Goal: Communication & Community: Ask a question

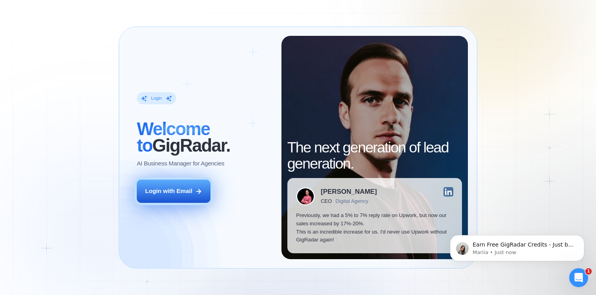
click at [182, 201] on button "Login with Email" at bounding box center [174, 191] width 74 height 23
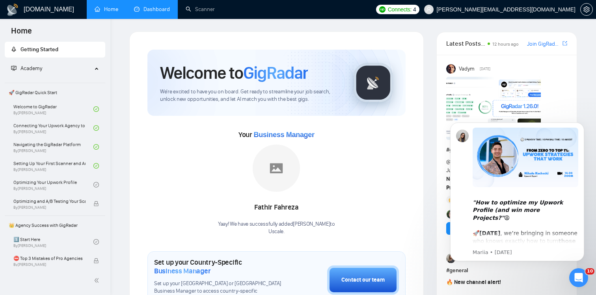
click at [157, 8] on link "Dashboard" at bounding box center [152, 9] width 36 height 7
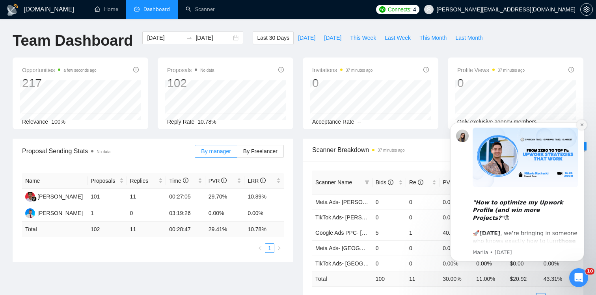
click at [584, 126] on icon "Dismiss notification" at bounding box center [582, 125] width 4 height 4
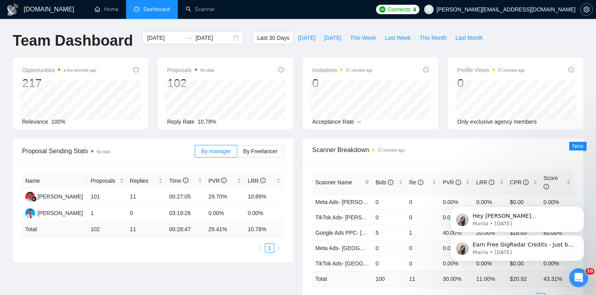
click at [589, 9] on icon "setting" at bounding box center [587, 9] width 6 height 6
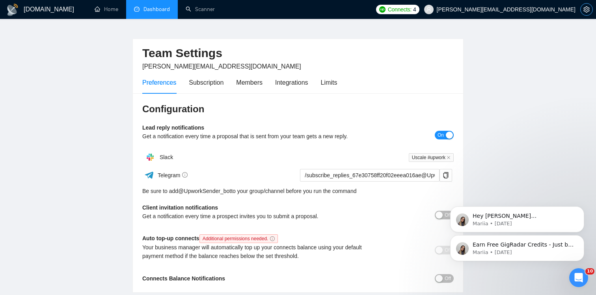
scroll to position [12, 0]
click at [245, 84] on div "Members" at bounding box center [249, 84] width 26 height 10
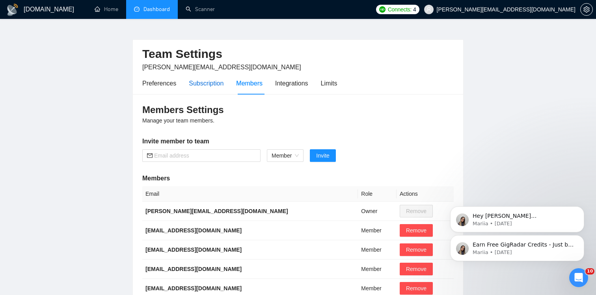
click at [213, 85] on div "Subscription" at bounding box center [206, 84] width 35 height 10
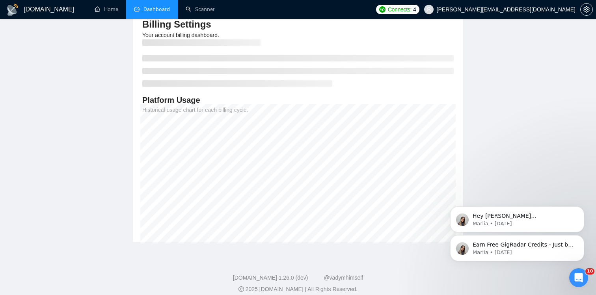
scroll to position [105, 0]
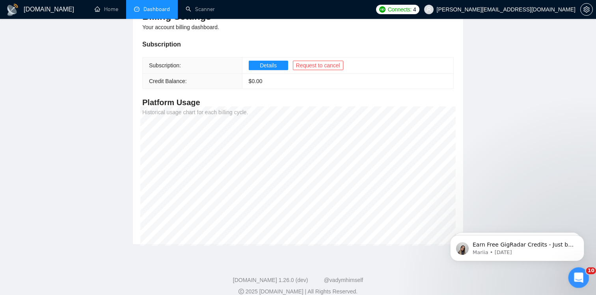
click at [573, 275] on icon "Open Intercom Messenger" at bounding box center [578, 277] width 13 height 13
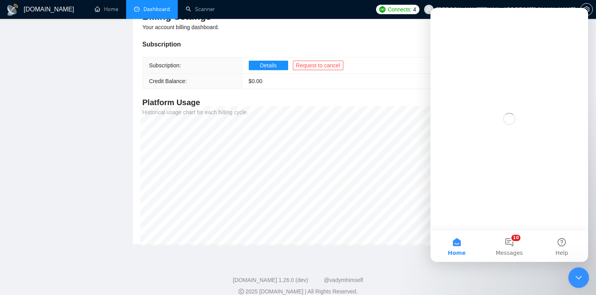
scroll to position [0, 0]
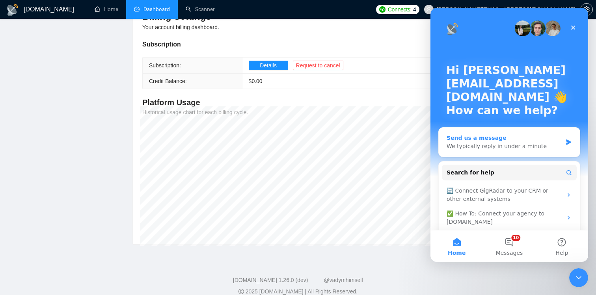
click at [491, 138] on div "Send us a message" at bounding box center [505, 138] width 116 height 8
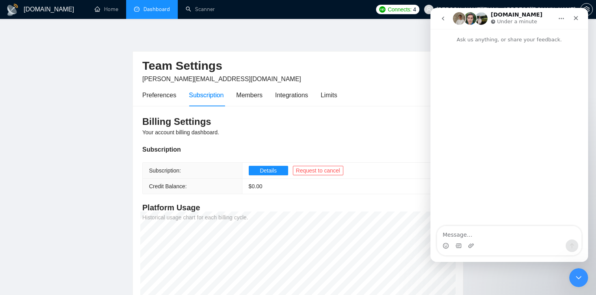
scroll to position [116, 0]
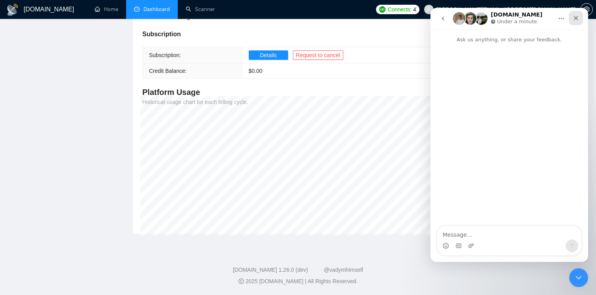
click at [577, 17] on icon "Close" at bounding box center [576, 18] width 6 height 6
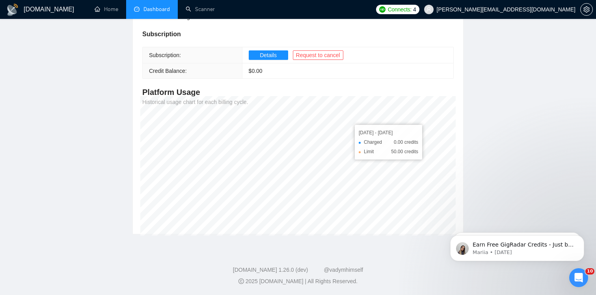
scroll to position [0, 0]
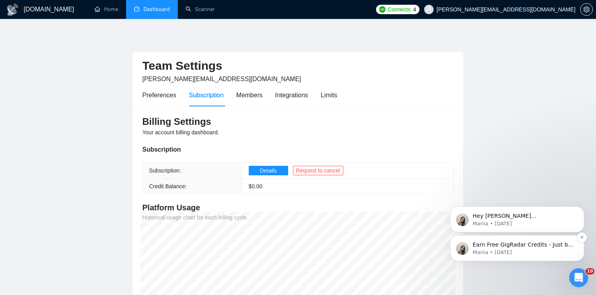
click at [514, 244] on p "Earn Free GigRadar Credits - Just by Sharing Your Story! 💬 Want more credits fo…" at bounding box center [524, 245] width 102 height 8
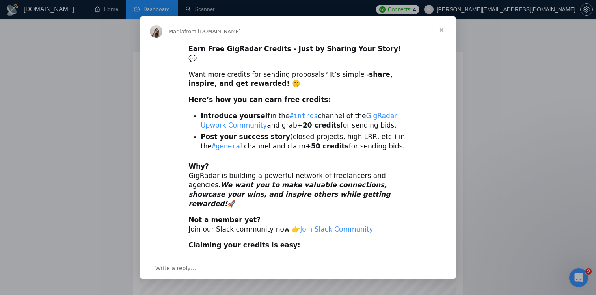
scroll to position [6, 0]
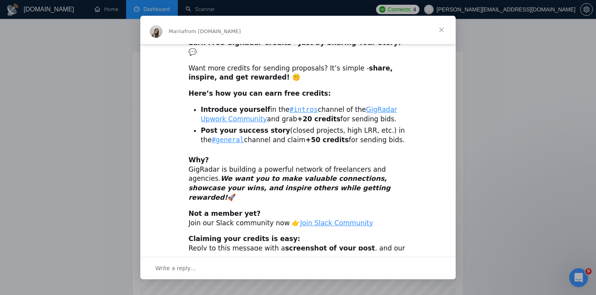
click at [443, 27] on span "Close" at bounding box center [442, 30] width 28 height 28
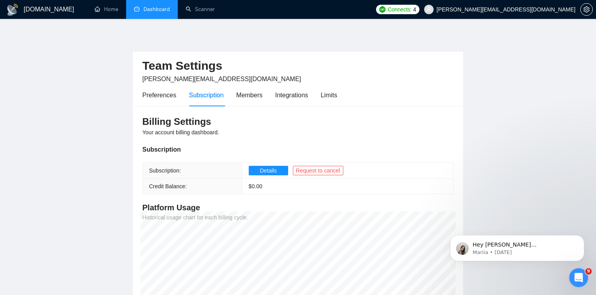
scroll to position [0, 0]
click at [578, 276] on icon "Open Intercom Messenger" at bounding box center [578, 277] width 13 height 13
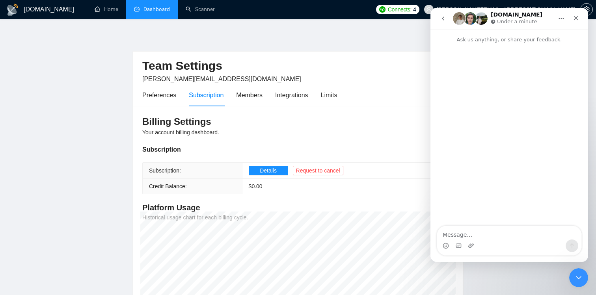
click at [439, 18] on button "go back" at bounding box center [443, 18] width 15 height 15
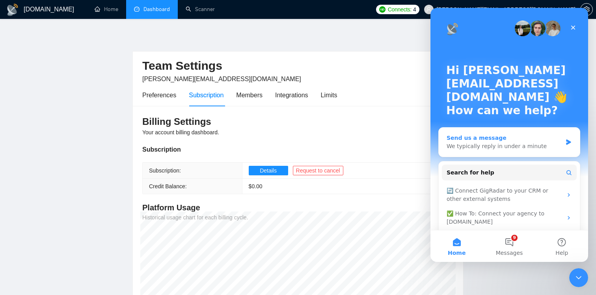
click at [509, 141] on div "Send us a message" at bounding box center [505, 138] width 116 height 8
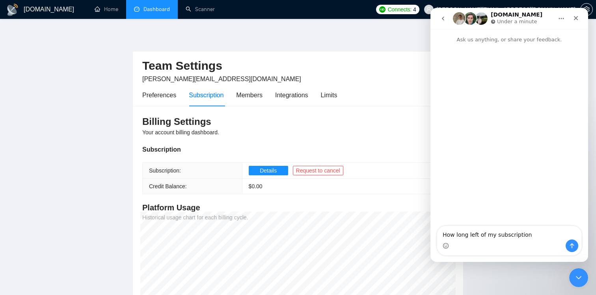
type textarea "How long left of my subscription?"
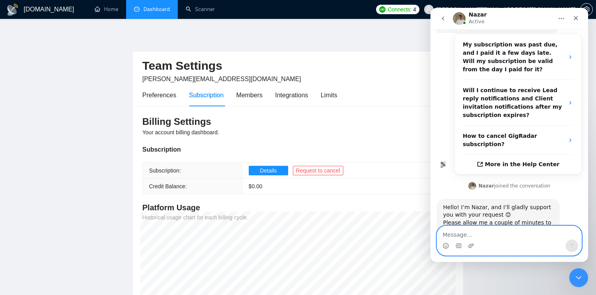
scroll to position [123, 0]
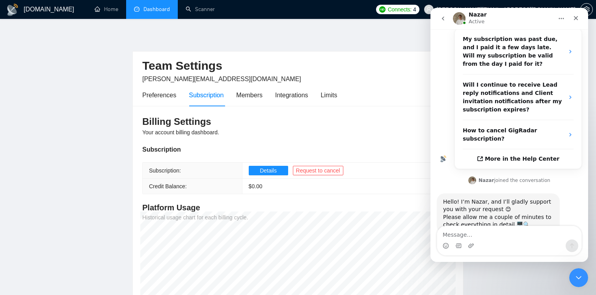
click at [155, 11] on link "Dashboard" at bounding box center [152, 9] width 36 height 7
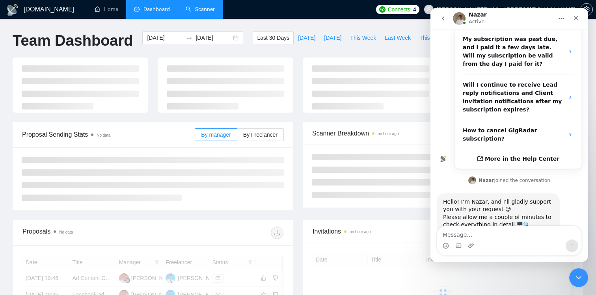
click at [202, 12] on link "Scanner" at bounding box center [200, 9] width 29 height 7
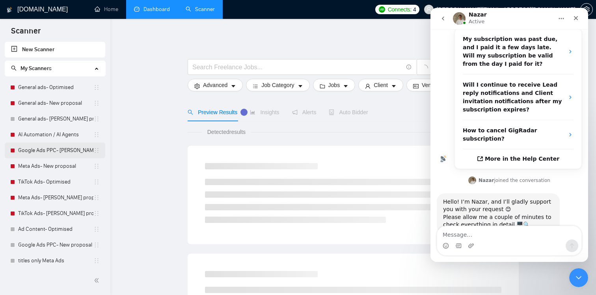
scroll to position [192, 0]
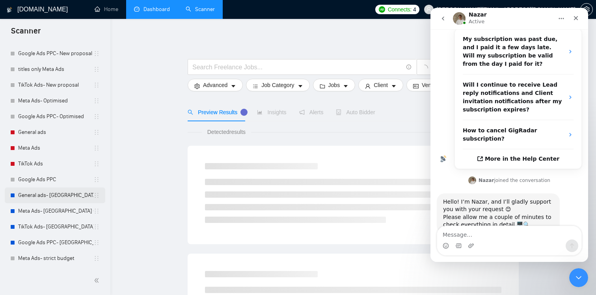
click at [45, 197] on link "General ads- [GEOGRAPHIC_DATA] ONLY" at bounding box center [55, 196] width 75 height 16
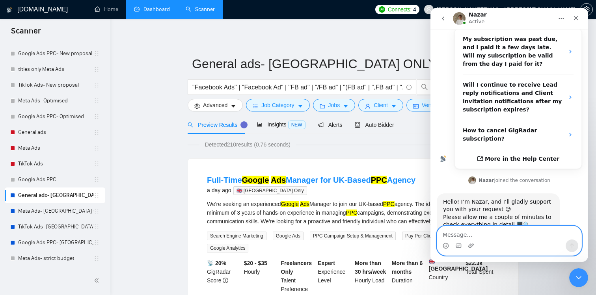
click at [485, 236] on textarea "Message…" at bounding box center [509, 232] width 144 height 13
type textarea "Hello???"
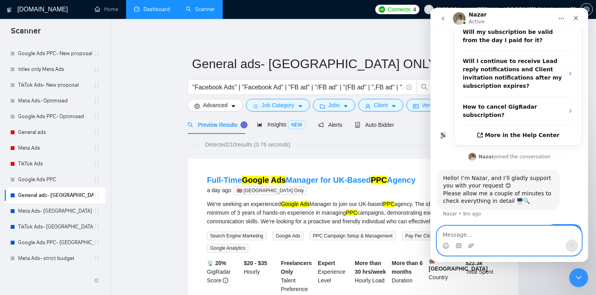
scroll to position [147, 0]
click at [579, 275] on icon "Close Intercom Messenger" at bounding box center [577, 276] width 9 height 9
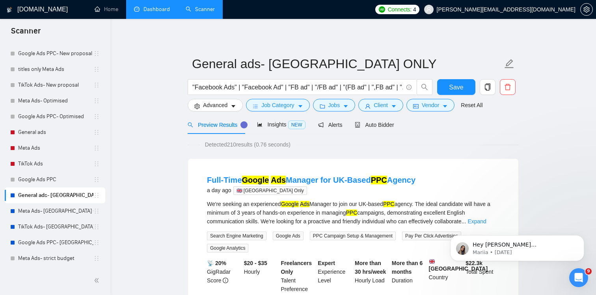
scroll to position [0, 0]
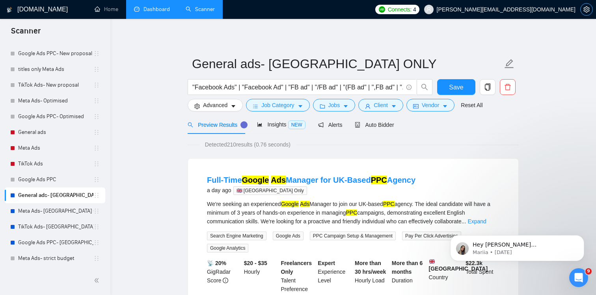
click at [587, 11] on icon "setting" at bounding box center [587, 9] width 6 height 6
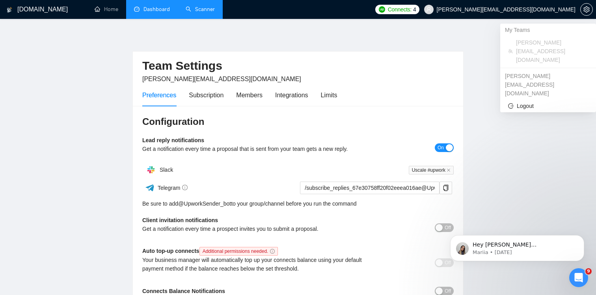
click at [552, 6] on span "[PERSON_NAME][EMAIL_ADDRESS][DOMAIN_NAME]" at bounding box center [500, 9] width 161 height 25
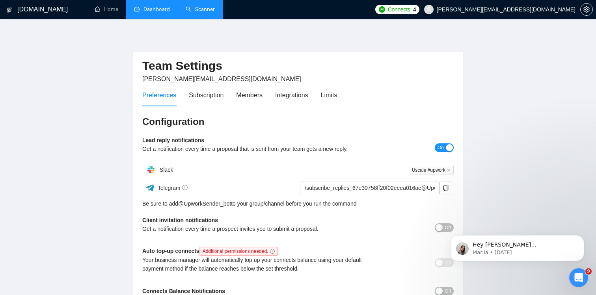
click at [191, 10] on link "Scanner" at bounding box center [200, 9] width 29 height 7
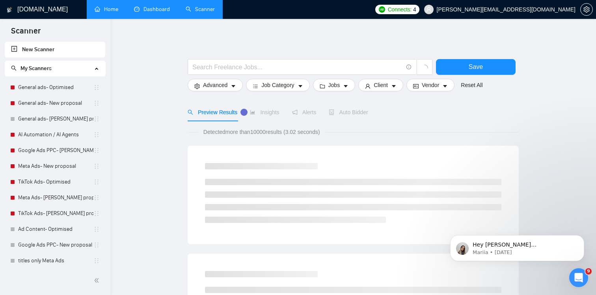
click at [104, 12] on link "Home" at bounding box center [107, 9] width 24 height 7
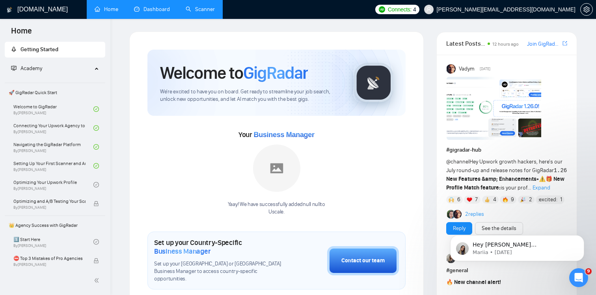
click at [412, 8] on span "Connects:" at bounding box center [400, 9] width 24 height 9
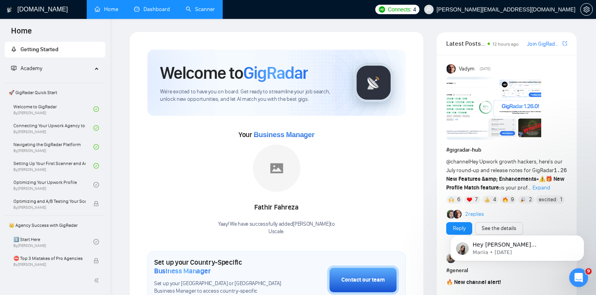
click at [553, 9] on span "[PERSON_NAME][EMAIL_ADDRESS][DOMAIN_NAME]" at bounding box center [506, 9] width 139 height 0
click at [156, 11] on link "Dashboard" at bounding box center [152, 9] width 36 height 7
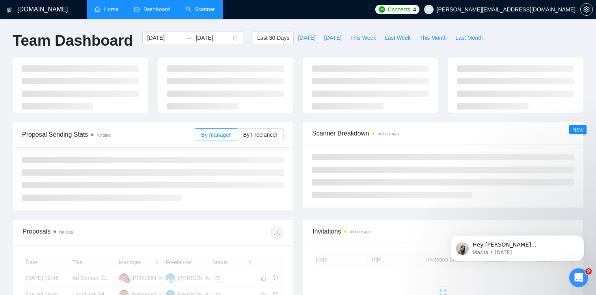
click at [215, 7] on link "Scanner" at bounding box center [200, 9] width 29 height 7
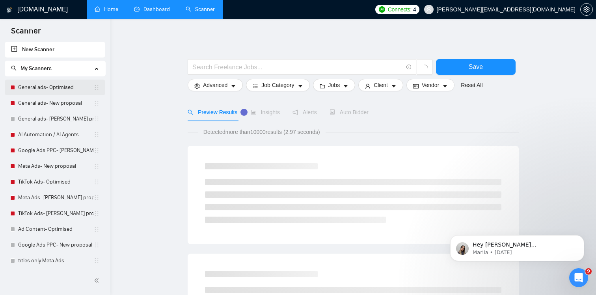
click at [56, 88] on link "General ads- Optimised" at bounding box center [55, 88] width 75 height 16
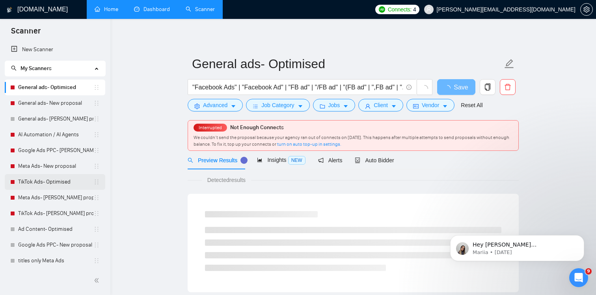
click at [33, 180] on link "TikTok Ads- Optimised" at bounding box center [55, 182] width 75 height 16
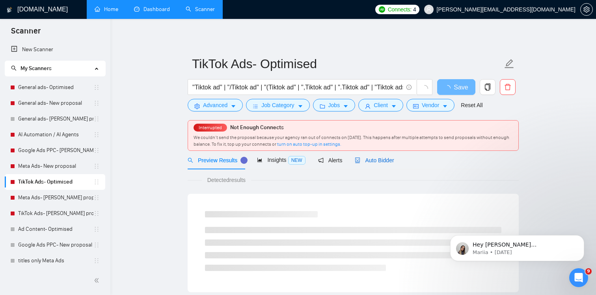
click at [378, 164] on div "Auto Bidder" at bounding box center [374, 160] width 39 height 9
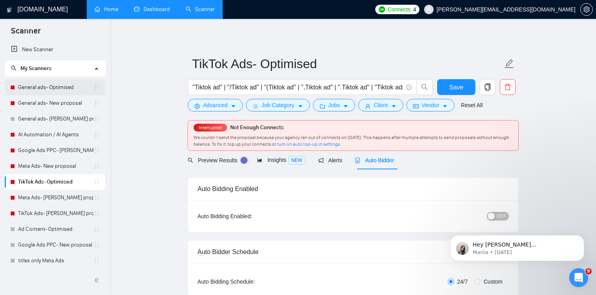
click at [42, 83] on link "General ads- Optimised" at bounding box center [55, 88] width 75 height 16
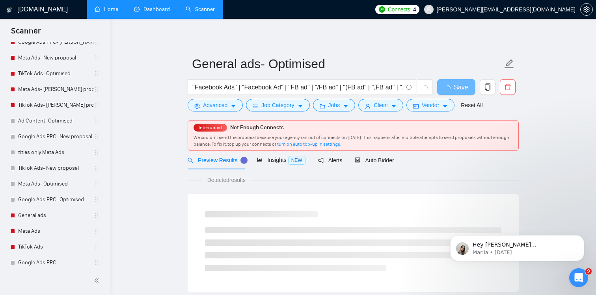
scroll to position [192, 0]
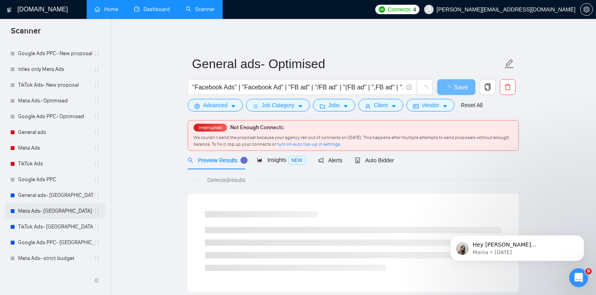
click at [32, 206] on link "Meta Ads- [GEOGRAPHIC_DATA] ONLY" at bounding box center [55, 212] width 75 height 16
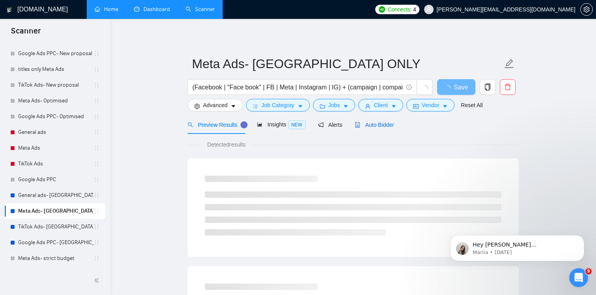
click at [382, 127] on span "Auto Bidder" at bounding box center [374, 125] width 39 height 6
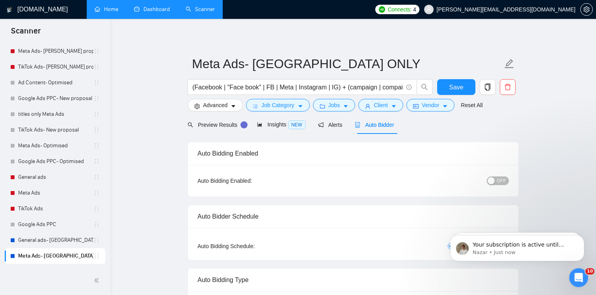
scroll to position [178, 0]
click at [591, 8] on span "setting" at bounding box center [587, 9] width 12 height 6
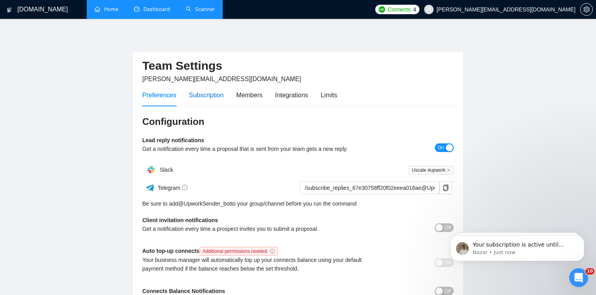
click at [199, 96] on div "Subscription" at bounding box center [206, 95] width 35 height 10
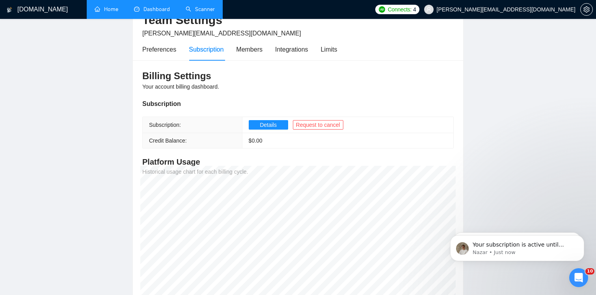
scroll to position [58, 0]
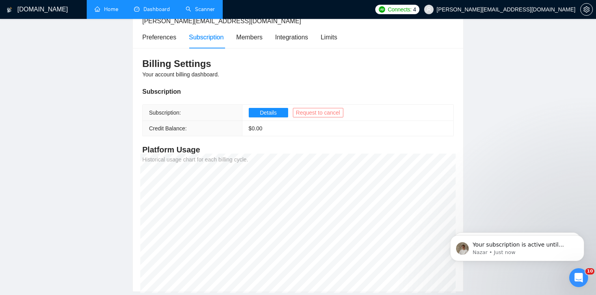
click at [333, 116] on span "Request to cancel" at bounding box center [318, 112] width 44 height 9
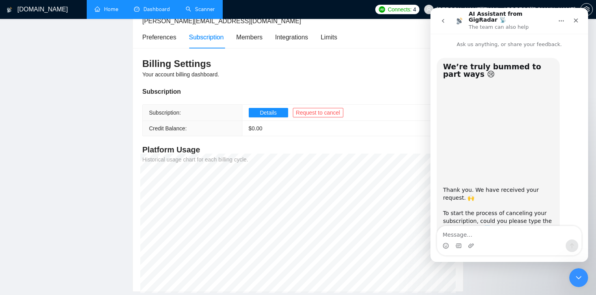
scroll to position [23, 0]
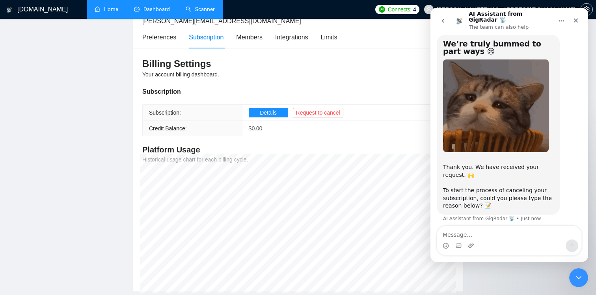
click at [475, 235] on textarea "Message…" at bounding box center [509, 232] width 144 height 13
type textarea "Dont want it"
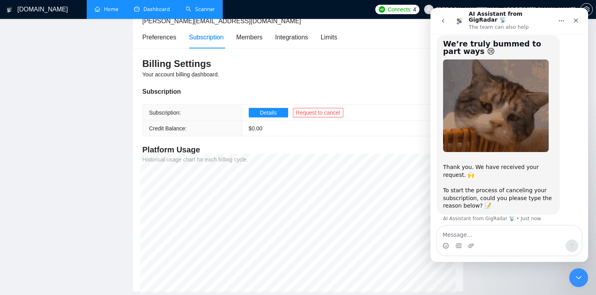
scroll to position [47, 0]
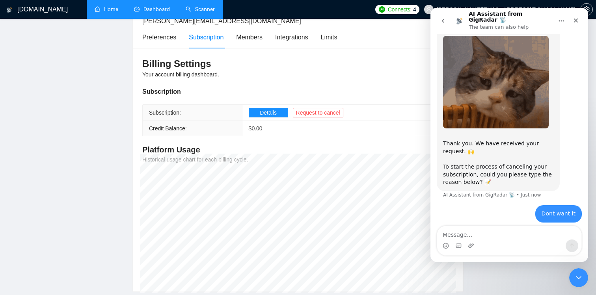
click at [61, 150] on main "Team Settings [PERSON_NAME][EMAIL_ADDRESS][DOMAIN_NAME] Preferences Subscriptio…" at bounding box center [298, 133] width 571 height 319
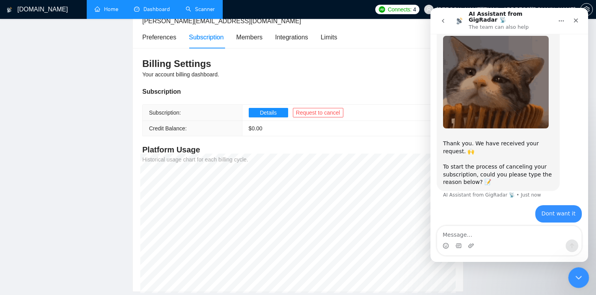
click at [581, 281] on icon "Close Intercom Messenger" at bounding box center [577, 276] width 9 height 9
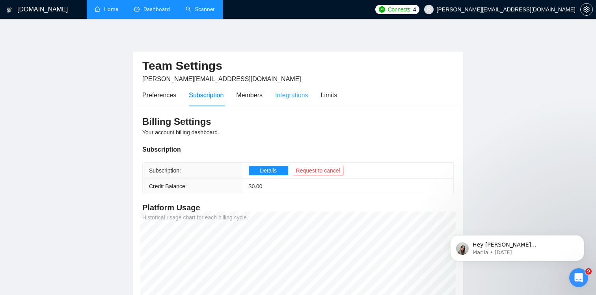
scroll to position [72, 0]
click at [295, 104] on div "Integrations" at bounding box center [291, 95] width 33 height 22
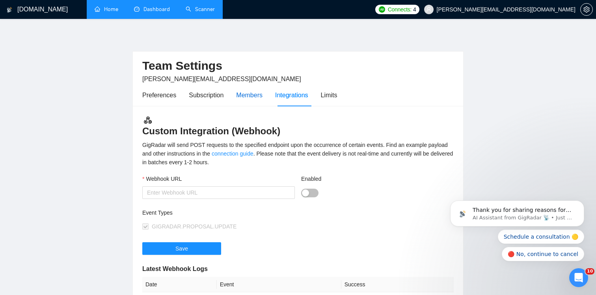
click at [252, 95] on div "Members" at bounding box center [249, 95] width 26 height 10
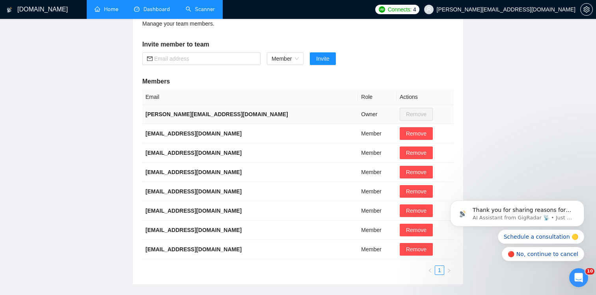
scroll to position [108, 0]
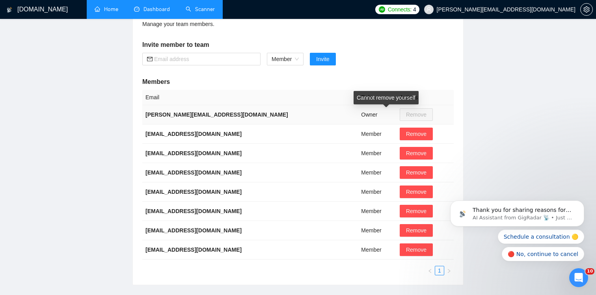
click at [400, 113] on span "Remove" at bounding box center [416, 114] width 33 height 13
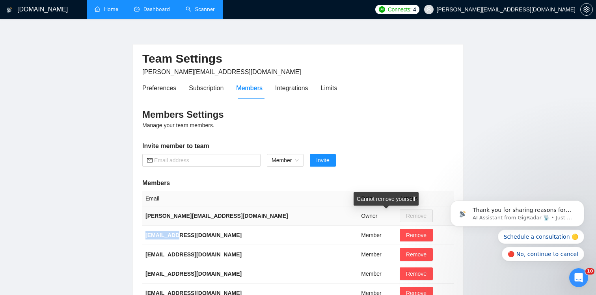
scroll to position [4, 0]
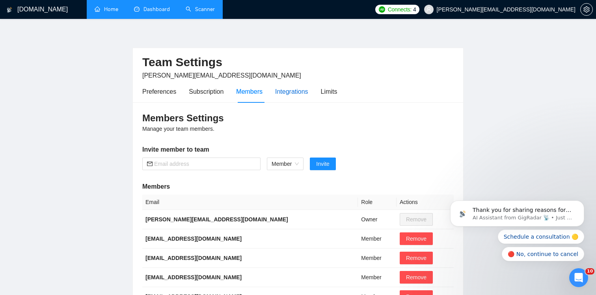
click at [304, 96] on div "Integrations" at bounding box center [291, 92] width 33 height 10
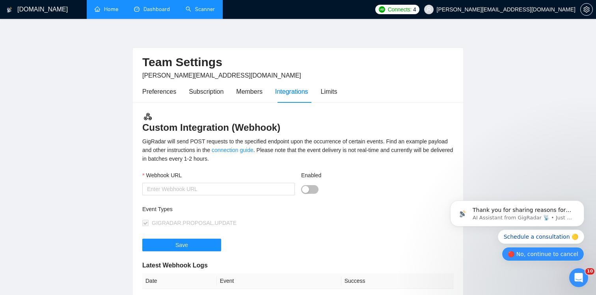
click at [544, 252] on button "🔴 No, continue to cancel" at bounding box center [543, 254] width 82 height 14
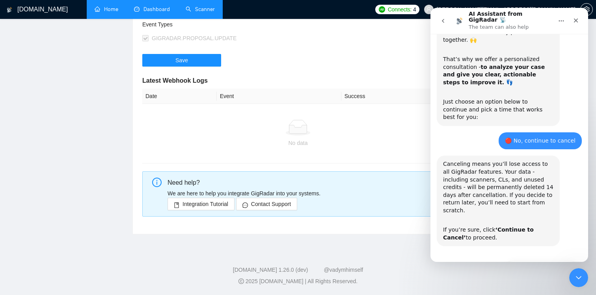
scroll to position [283, 0]
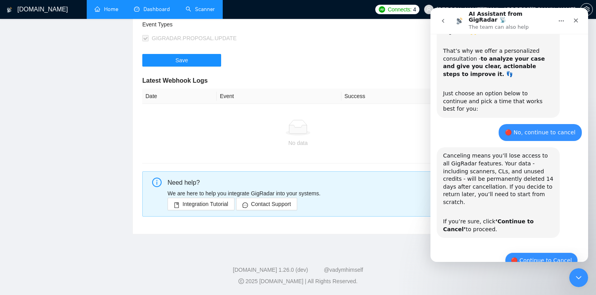
click at [538, 253] on button "🔴 Continue to Cancel" at bounding box center [541, 261] width 73 height 16
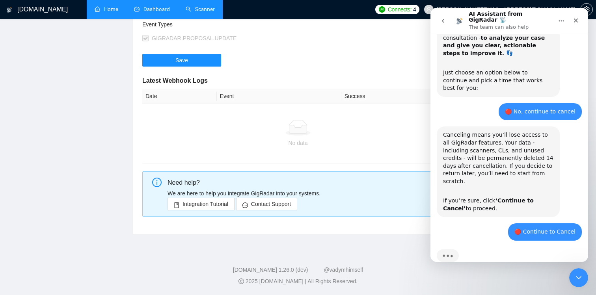
scroll to position [0, 0]
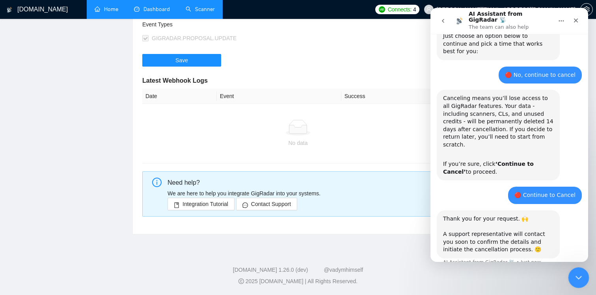
click at [574, 285] on div "Close Intercom Messenger" at bounding box center [577, 276] width 19 height 19
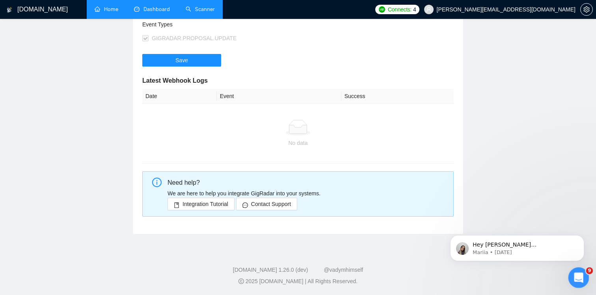
click at [574, 280] on div "Open Intercom Messenger" at bounding box center [578, 277] width 26 height 26
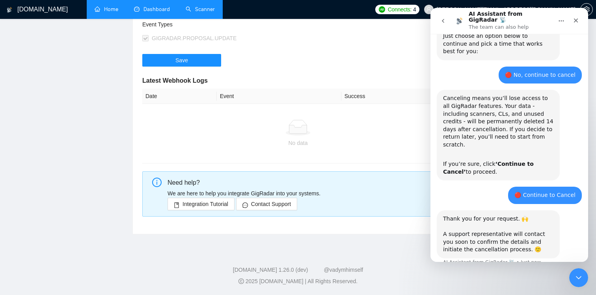
click at [443, 18] on icon "go back" at bounding box center [443, 21] width 6 height 6
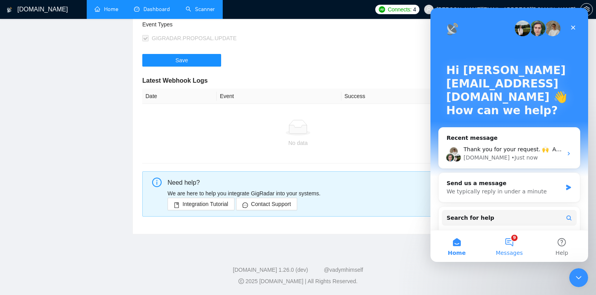
click at [513, 249] on button "9 Messages" at bounding box center [509, 247] width 52 height 32
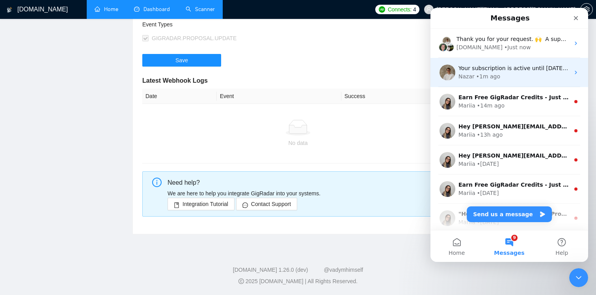
click at [505, 67] on span "Your subscription is active until [DATE] ✅" at bounding box center [516, 68] width 115 height 6
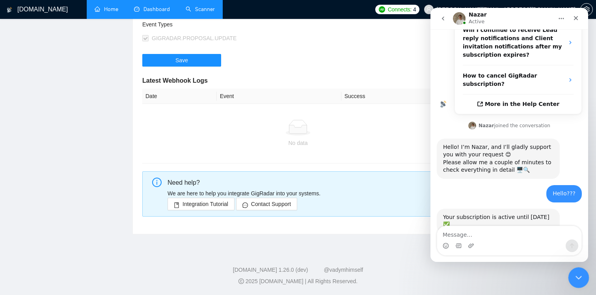
click at [580, 277] on icon "Close Intercom Messenger" at bounding box center [577, 276] width 9 height 9
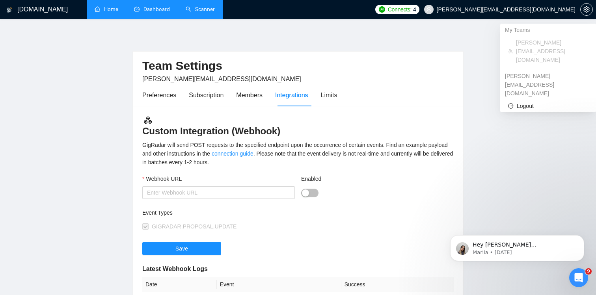
click at [559, 9] on span "[PERSON_NAME][EMAIL_ADDRESS][DOMAIN_NAME]" at bounding box center [506, 9] width 139 height 0
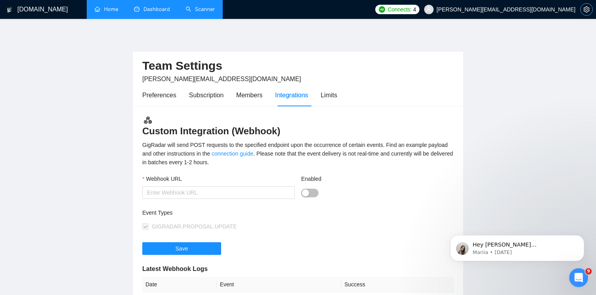
click at [588, 12] on icon "setting" at bounding box center [587, 9] width 6 height 6
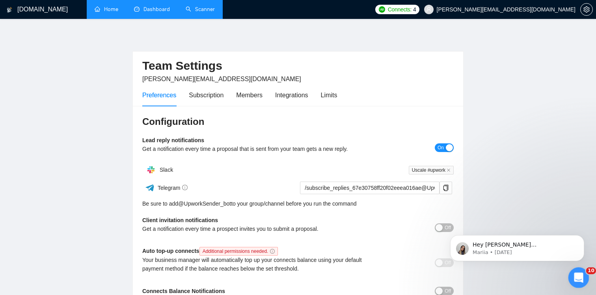
click at [576, 275] on icon "Open Intercom Messenger" at bounding box center [578, 277] width 13 height 13
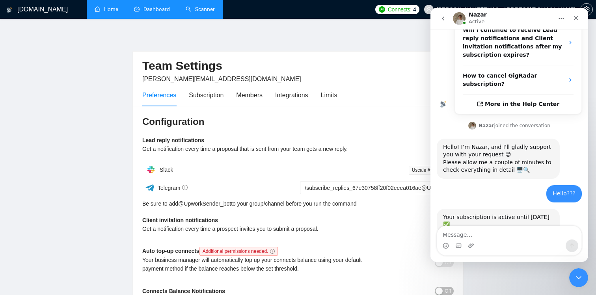
click at [494, 233] on textarea "Message…" at bounding box center [509, 232] width 144 height 13
type textarea "W"
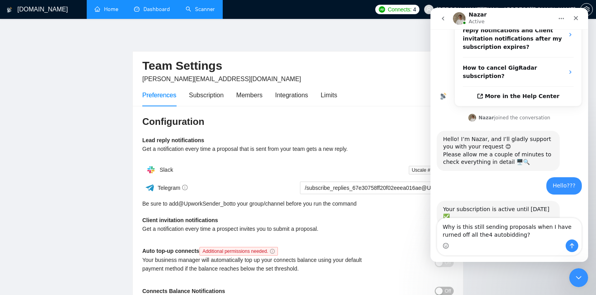
click at [445, 234] on textarea "Why is this still sending proposals when I have rurned off all the4 autobidding?" at bounding box center [509, 229] width 144 height 21
click at [489, 234] on textarea "Why is this still sending proposals when I have turned off all the4 autobidding?" at bounding box center [509, 229] width 144 height 21
type textarea "Why is this still sending proposals when I have turned off all the autobidding?"
click at [576, 250] on button "Send a message…" at bounding box center [572, 246] width 13 height 13
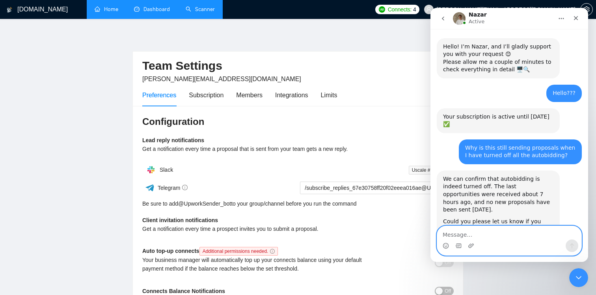
scroll to position [283, 0]
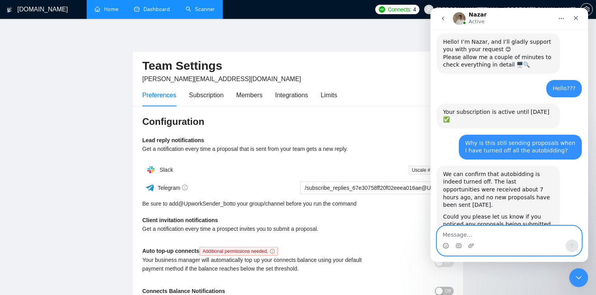
click at [478, 236] on textarea "Message…" at bounding box center [509, 232] width 144 height 13
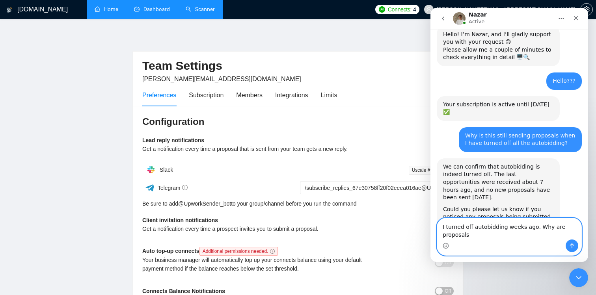
scroll to position [291, 0]
type textarea "I turned off autobidding weeks ago. Why are proposals still being sent out"
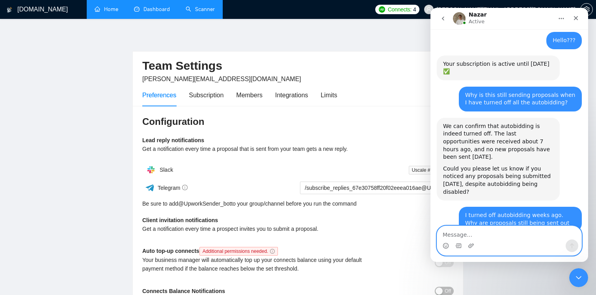
scroll to position [346, 0]
